Goal: Information Seeking & Learning: Learn about a topic

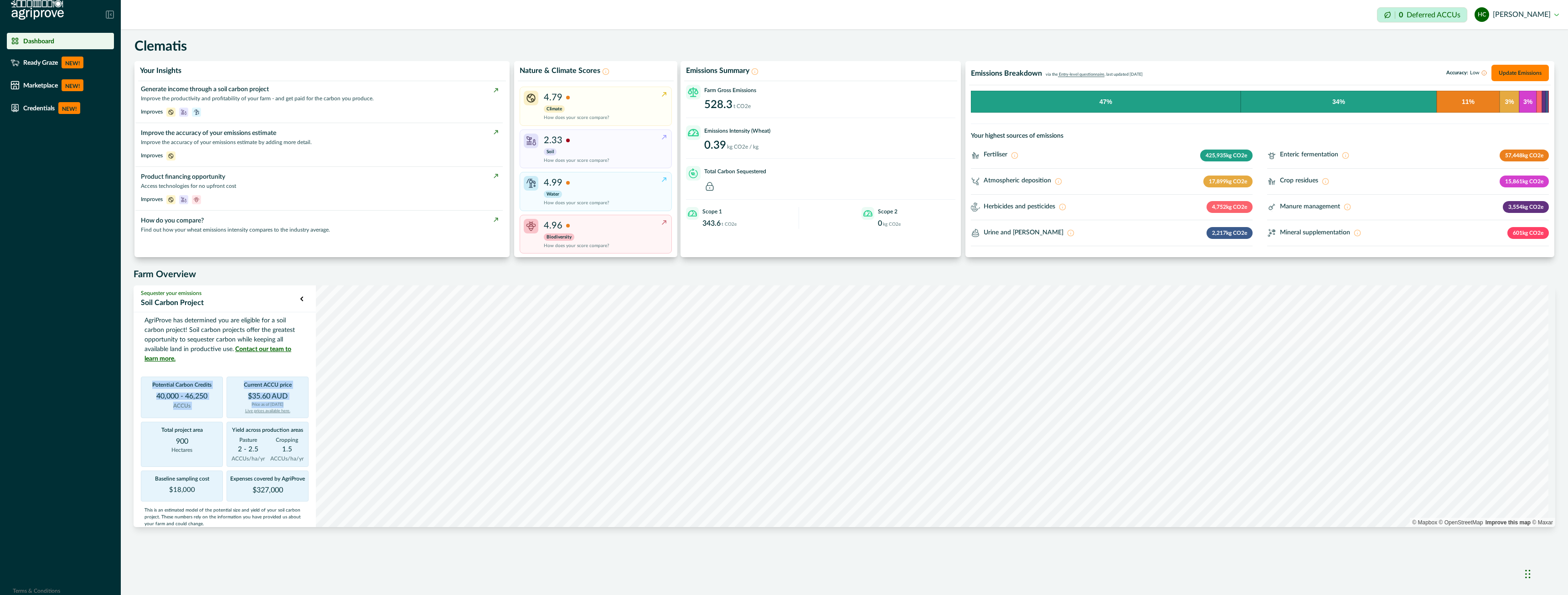
drag, startPoint x: 141, startPoint y: 392, endPoint x: 216, endPoint y: 400, distance: 75.4
click at [227, 407] on div "Potential Carbon Credits 40,000 - 46,250 ACCUs Current ACCU price $35.60 AUD Pr…" at bounding box center [225, 439] width 168 height 125
click at [202, 391] on p "Potential Carbon Credits" at bounding box center [182, 387] width 59 height 12
click at [682, 203] on div "Farm Gross Emissions 528.3 t CO2e Emissions Intensity (Wheat) 0.39 kg CO2e / kg…" at bounding box center [821, 169] width 269 height 169
click at [682, 164] on div "Farm Gross Emissions 528.3 t CO2e Emissions Intensity (Wheat) 0.39 kg CO2e / kg…" at bounding box center [821, 169] width 269 height 169
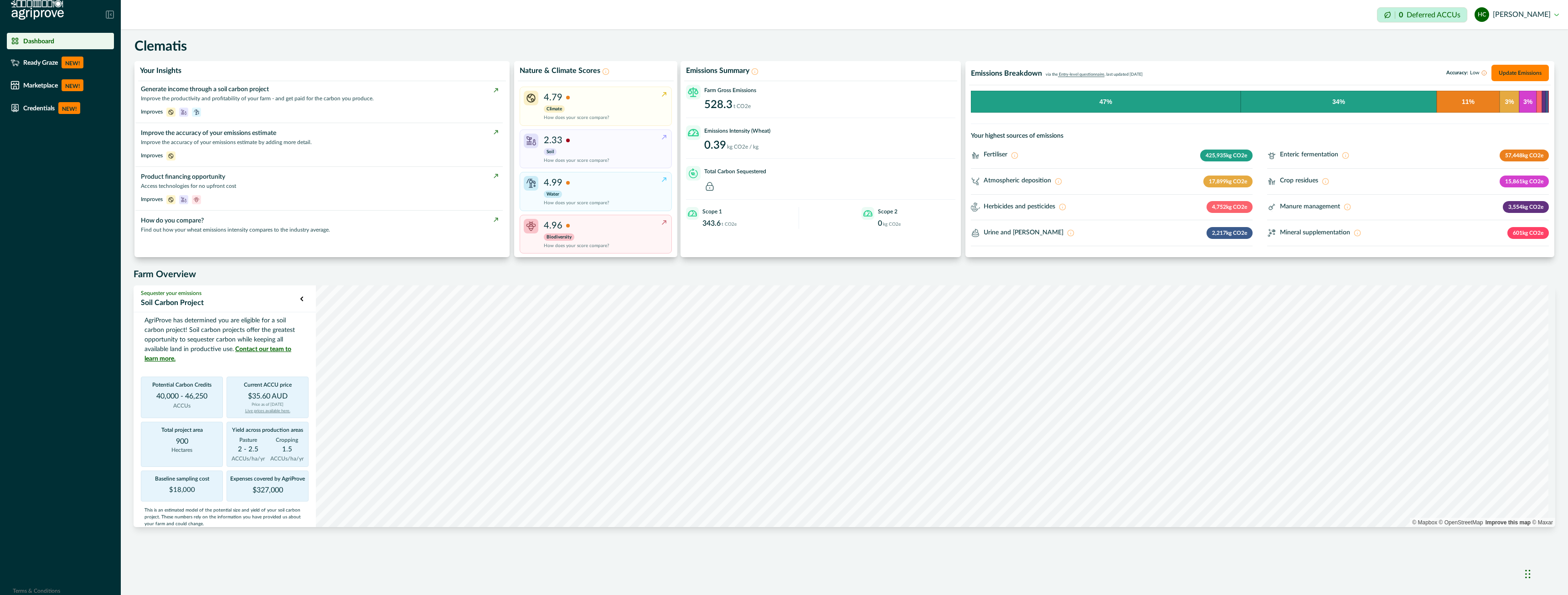
click at [682, 140] on div "Emissions Intensity (Wheat)" at bounding box center [821, 132] width 269 height 14
click at [682, 104] on p "528.3" at bounding box center [718, 105] width 28 height 11
click at [682, 74] on span "Entry-level questionnaire" at bounding box center [1081, 74] width 47 height 4
click at [682, 76] on span "Entry-level questionnaire" at bounding box center [1081, 74] width 47 height 4
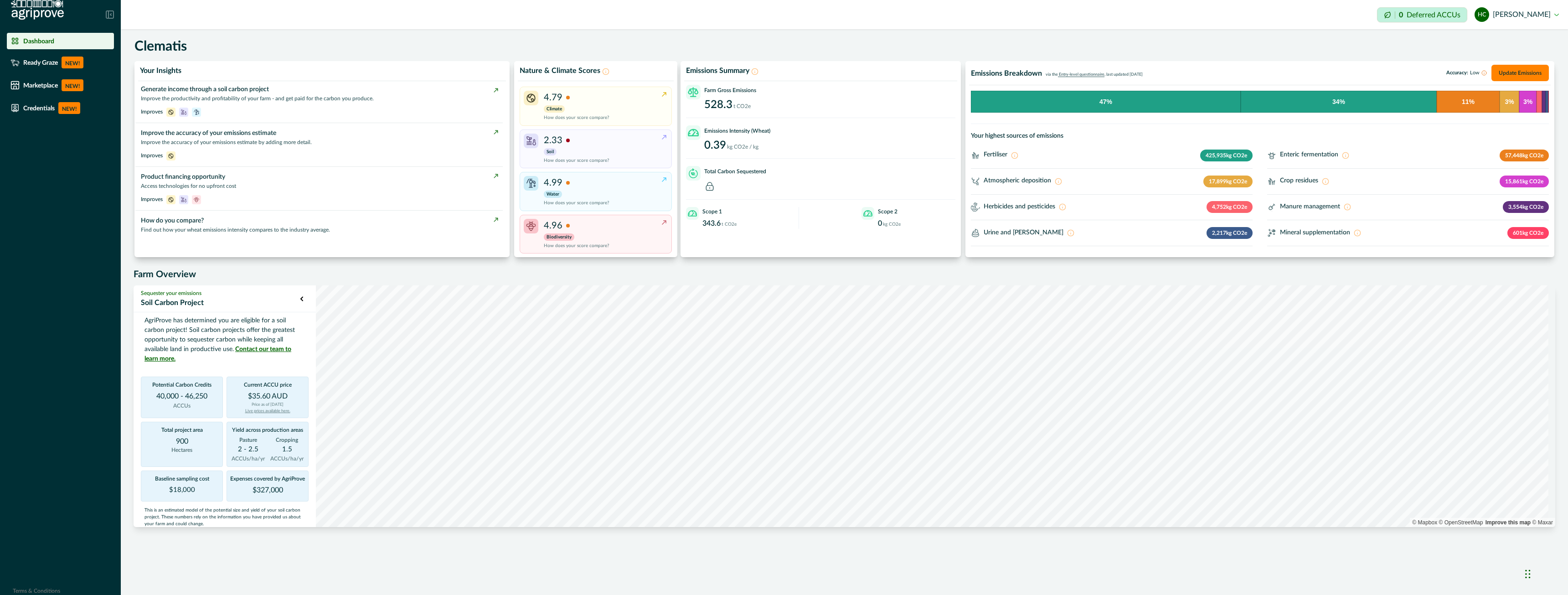
click at [682, 76] on span "Entry-level questionnaire" at bounding box center [1081, 74] width 47 height 4
click at [682, 66] on button "Update Emissions" at bounding box center [1520, 72] width 57 height 16
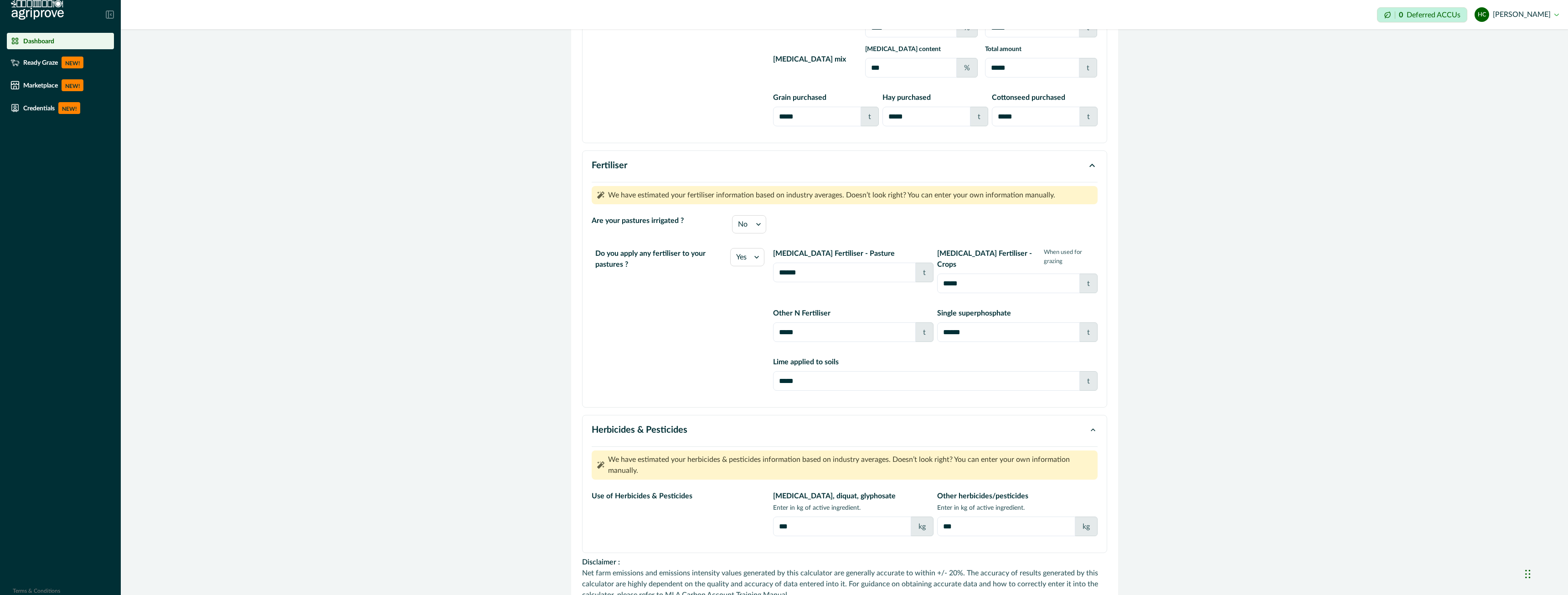
scroll to position [623, 0]
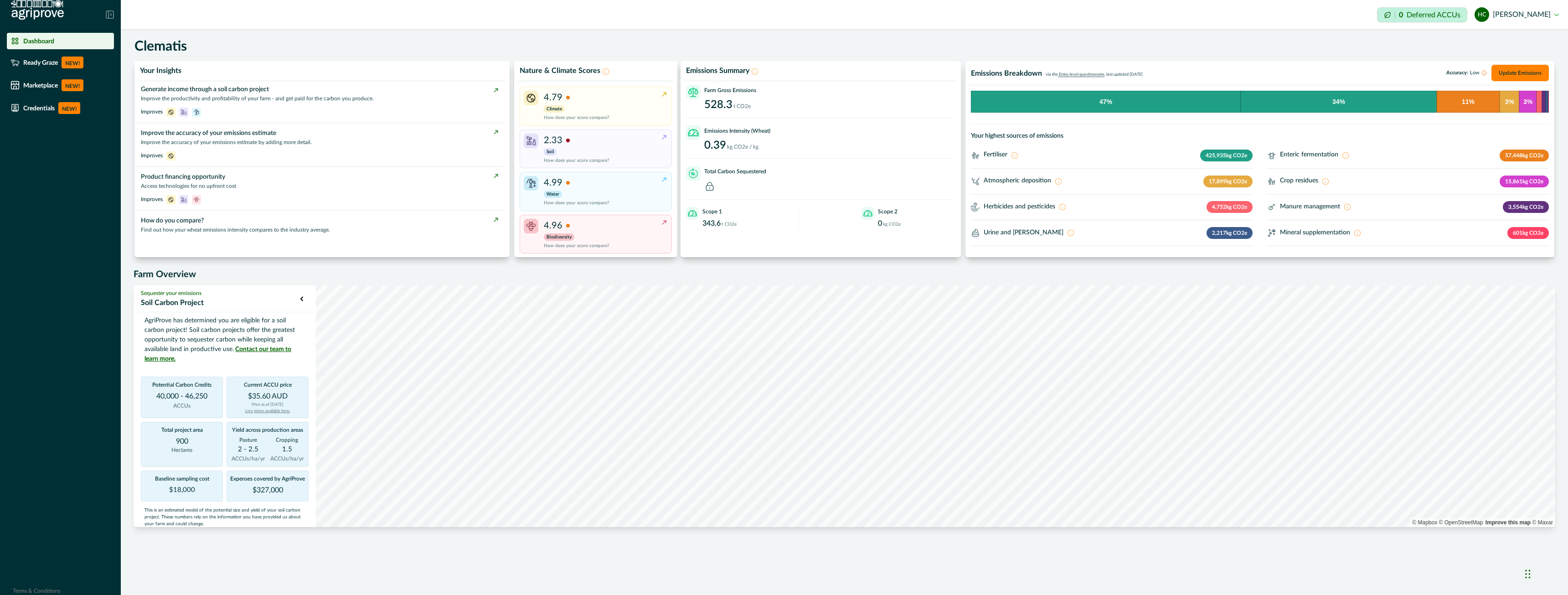
click at [682, 11] on button "hc hannah croft" at bounding box center [1517, 14] width 84 height 22
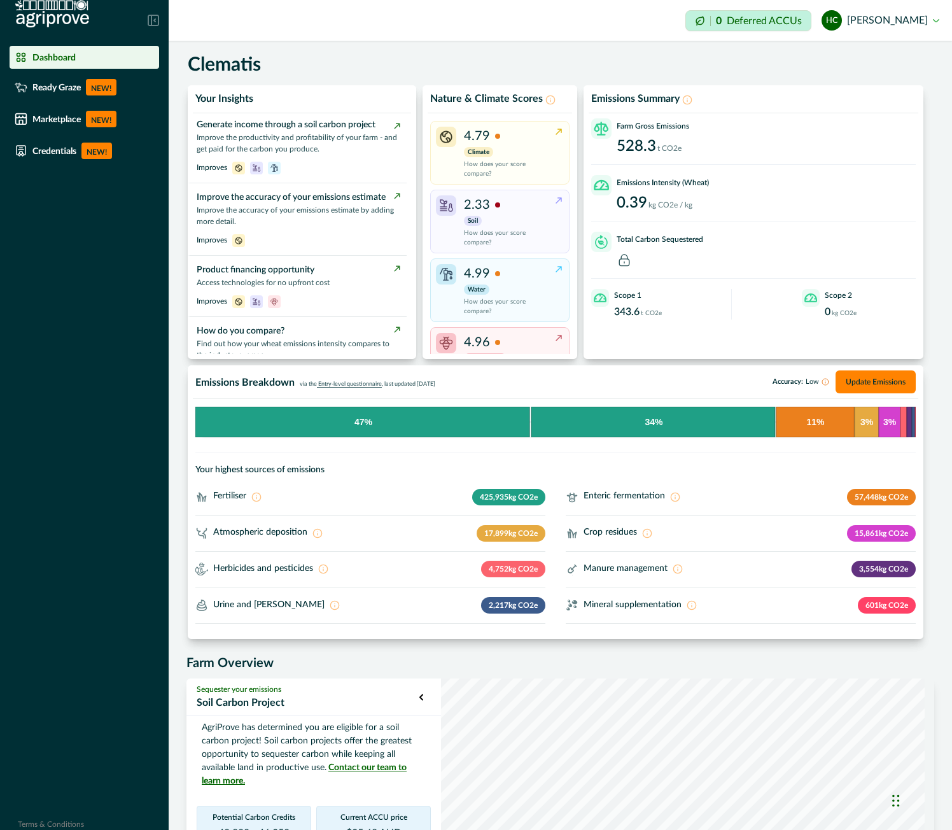
click at [912, 15] on button "hc hannah croft" at bounding box center [881, 20] width 118 height 31
click at [92, 159] on li "Credentials NEW!" at bounding box center [85, 151] width 150 height 27
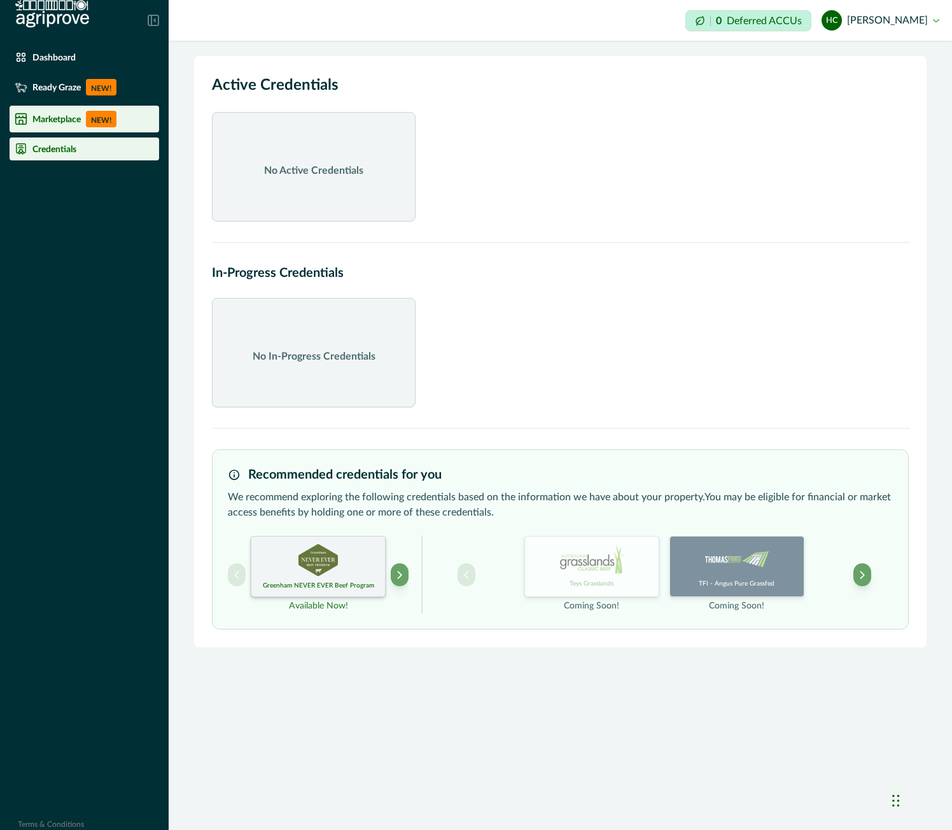
click at [33, 111] on div "Marketplace NEW!" at bounding box center [84, 119] width 139 height 17
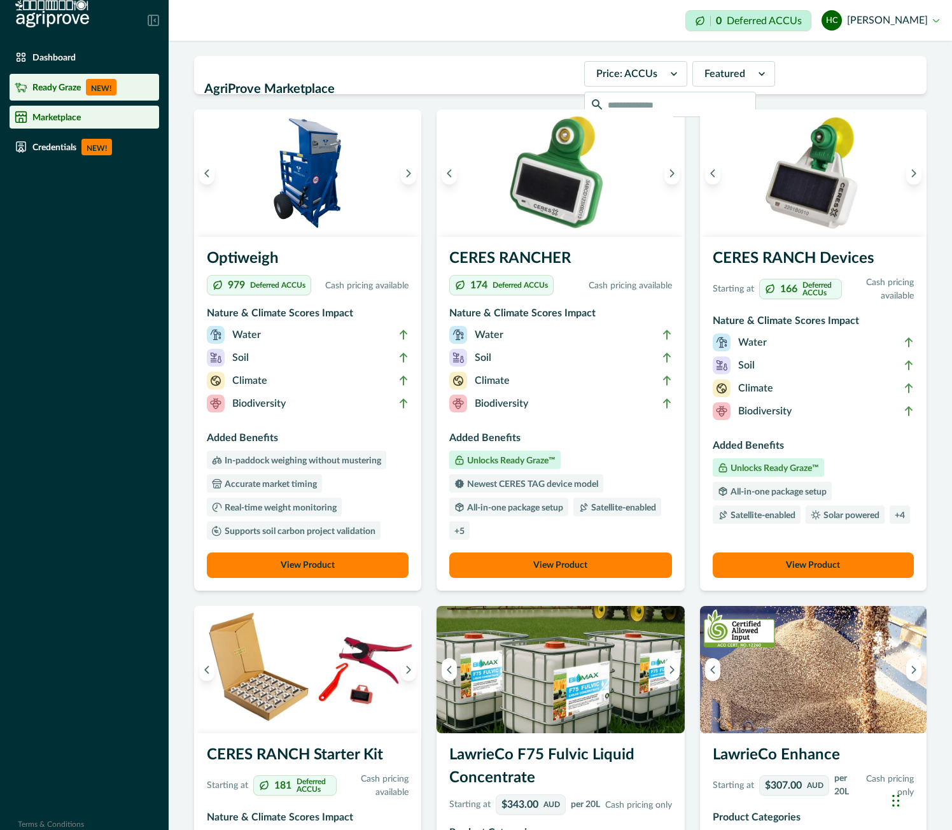
click at [54, 88] on p "Ready Graze" at bounding box center [56, 87] width 48 height 10
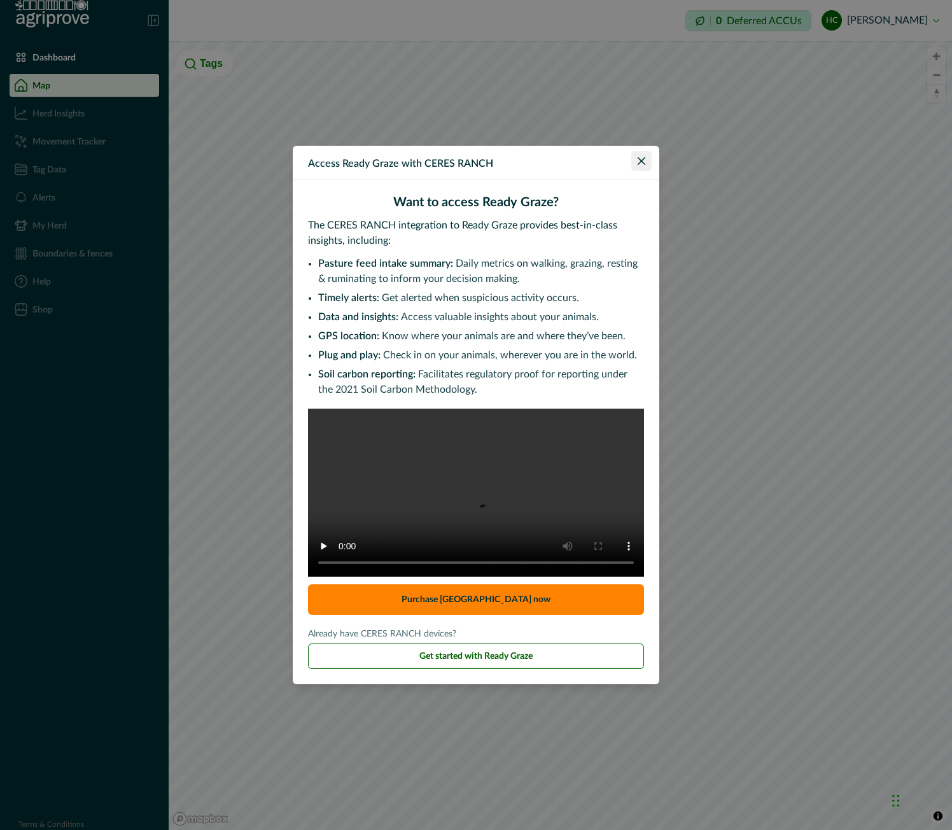
click at [647, 151] on button "Close" at bounding box center [642, 161] width 20 height 20
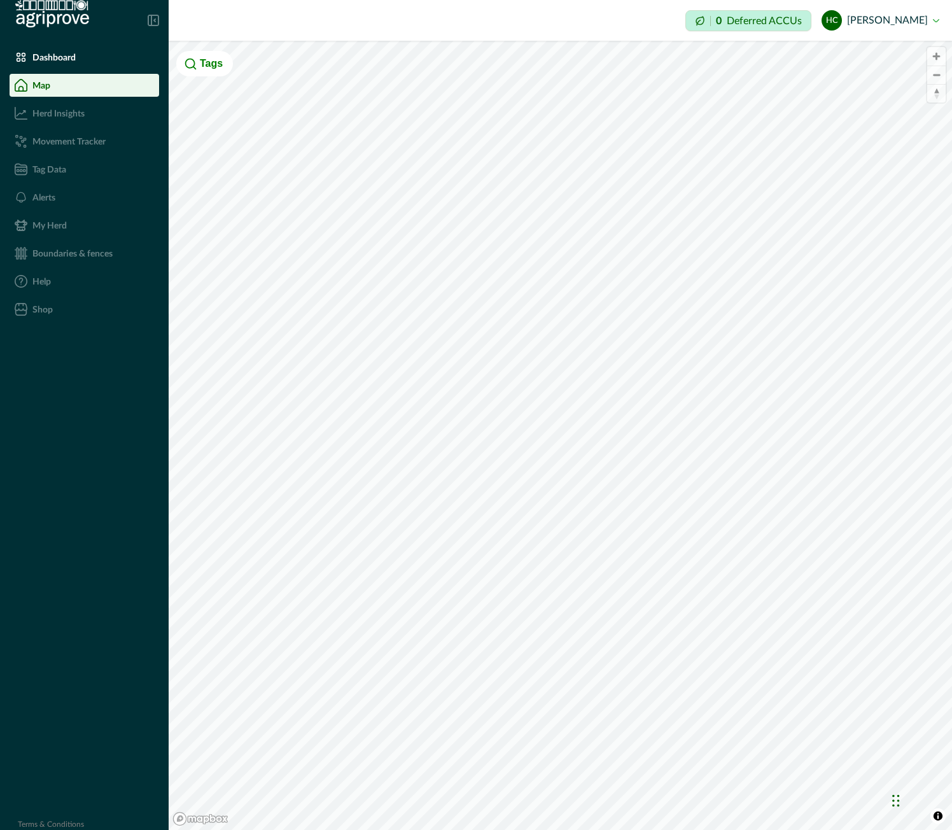
click at [55, 124] on li "Herd Insights" at bounding box center [85, 113] width 150 height 23
click at [60, 181] on ul "Dashboard Map Herd Insights Movement Tracker Tag Data Alerts My Herd Boundaries…" at bounding box center [84, 186] width 169 height 280
click at [53, 257] on p "Boundaries & fences" at bounding box center [72, 253] width 80 height 10
